Goal: Transaction & Acquisition: Purchase product/service

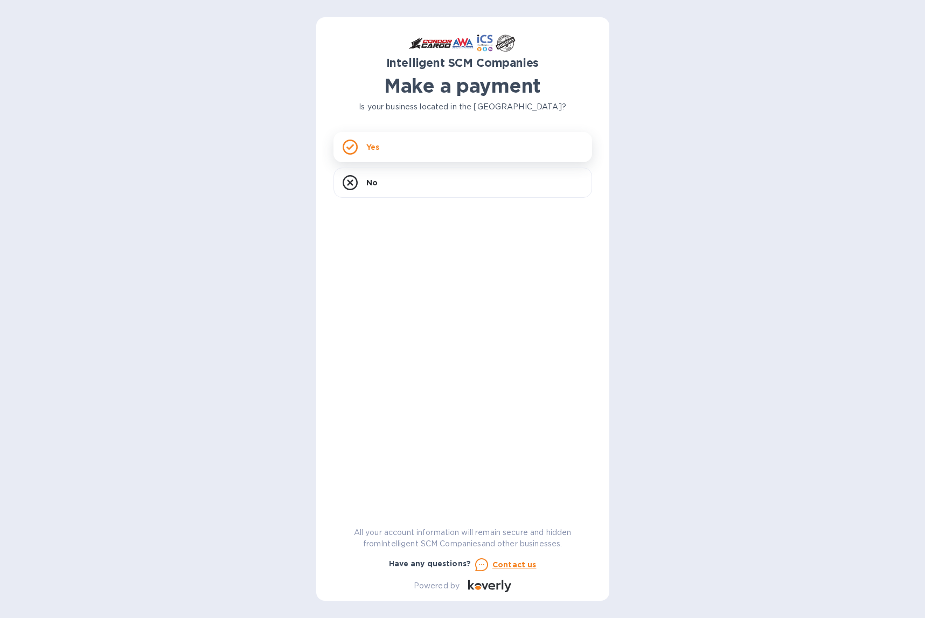
click at [411, 146] on div "Yes" at bounding box center [462, 147] width 259 height 30
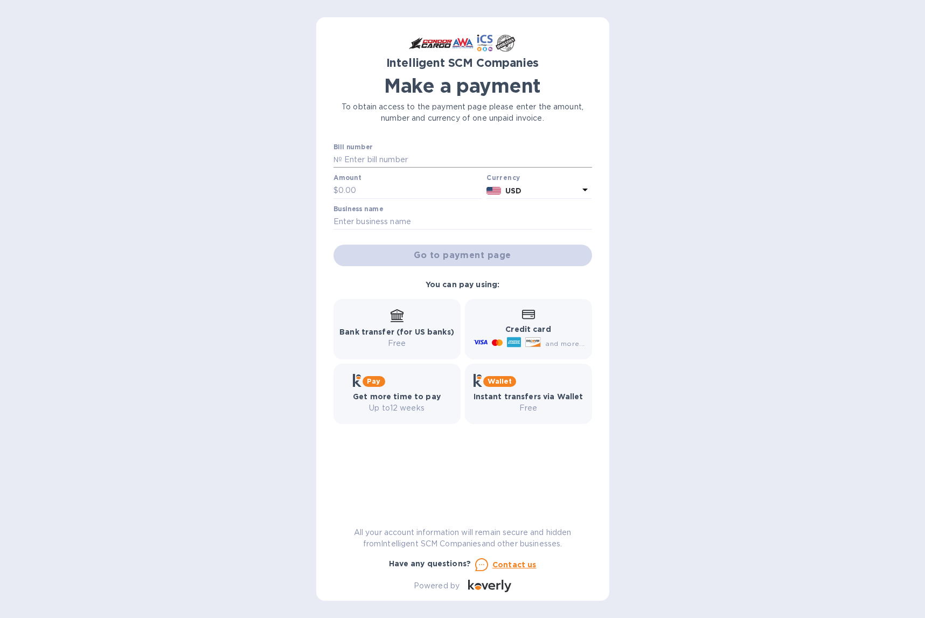
click at [394, 155] on input "text" at bounding box center [467, 160] width 250 height 16
type input "S00520776"
type input "2,900.52"
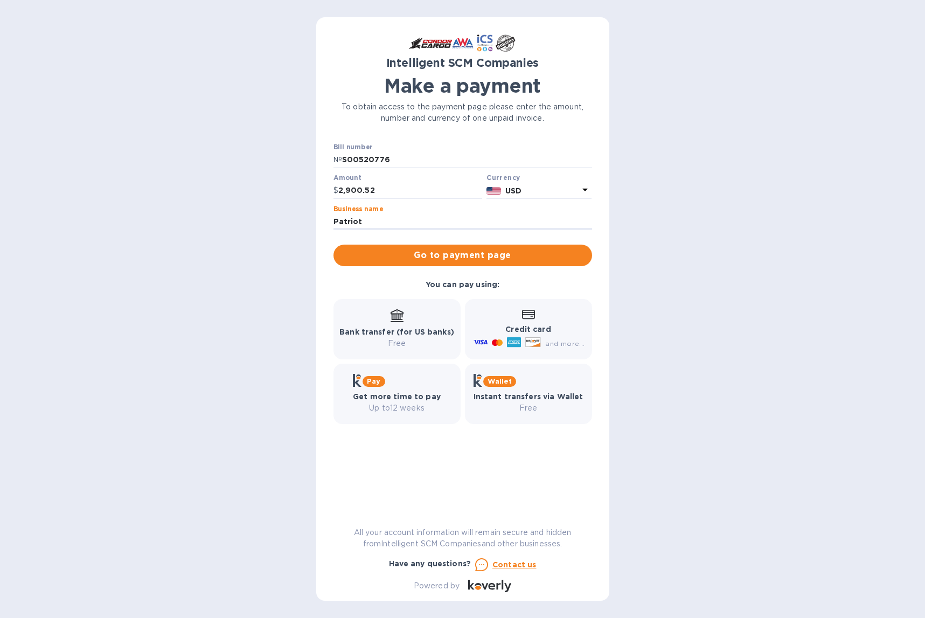
type input "Patriot Construction Inc."
click at [432, 256] on span "Go to payment page" at bounding box center [462, 255] width 241 height 13
